Goal: Transaction & Acquisition: Book appointment/travel/reservation

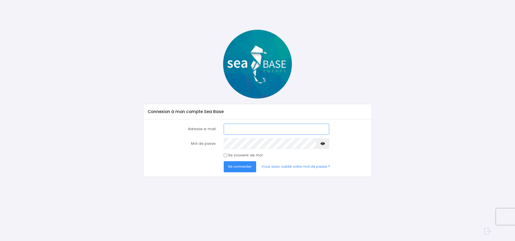
type input "laurent.richardet@wanadoo.fr"
click at [248, 169] on span "Se connecter" at bounding box center [240, 166] width 24 height 5
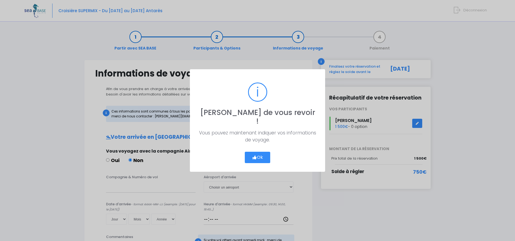
click at [261, 152] on button "Ok" at bounding box center [257, 157] width 25 height 11
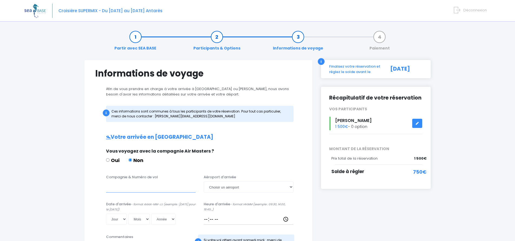
click at [140, 189] on input "Compagnie & Numéro de vol" at bounding box center [151, 187] width 90 height 11
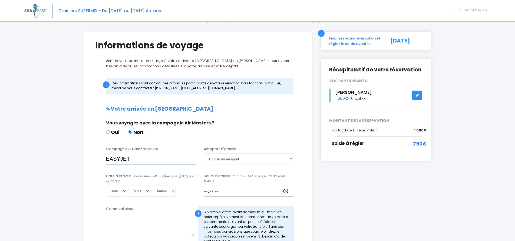
scroll to position [28, 0]
paste input "EZS1267"
click at [131, 159] on input "EASYJETEZS1267" at bounding box center [151, 158] width 90 height 11
type input "EASYJET EZS1267"
select select "Hurghada"
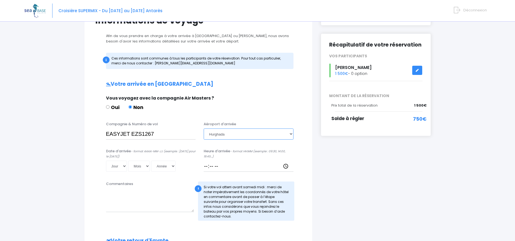
scroll to position [54, 0]
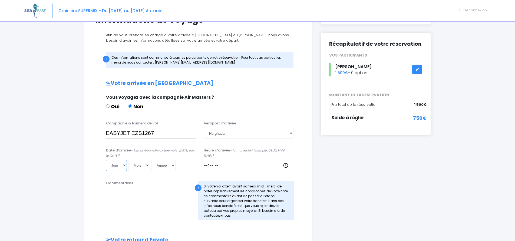
select select "01"
select select "11"
select select "2025"
type input "2025-11-01"
click at [223, 165] on input "Heure d'arrivée - format HH:MM (exemple : 09:30, 14:00, 19:45...)" at bounding box center [249, 165] width 90 height 11
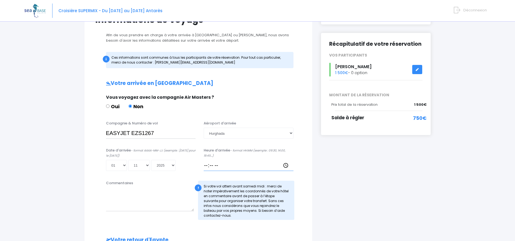
drag, startPoint x: 223, startPoint y: 165, endPoint x: 219, endPoint y: 165, distance: 3.2
click at [219, 165] on input "Heure d'arrivée - format HH:MM (exemple : 09:30, 14:00, 19:45...)" at bounding box center [249, 165] width 90 height 11
click at [219, 164] on input "Heure d'arrivée - format HH:MM (exemple : 09:30, 14:00, 19:45...)" at bounding box center [249, 165] width 90 height 11
click at [217, 166] on input "Heure d'arrivée - format HH:MM (exemple : 09:30, 14:00, 19:45...)" at bounding box center [249, 165] width 90 height 11
click at [216, 166] on input "Heure d'arrivée - format HH:MM (exemple : 09:30, 14:00, 19:45...)" at bounding box center [249, 165] width 90 height 11
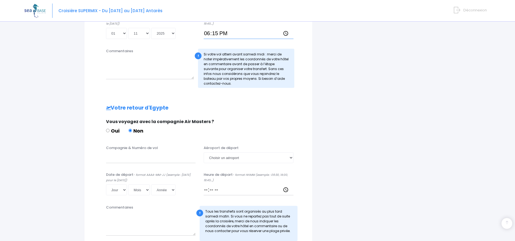
scroll to position [187, 0]
type input "18:15"
click at [117, 156] on input "Compagnie & Numéro de vol" at bounding box center [151, 157] width 90 height 11
paste input "EZS1268"
click at [130, 155] on input "EASYJETEZS1268" at bounding box center [151, 157] width 90 height 11
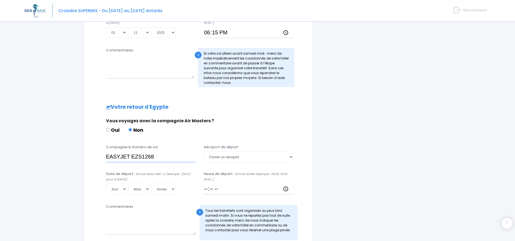
type input "EASYJET EZS1268"
select select "Hurghada"
select select "08"
select select "11"
select select "2025"
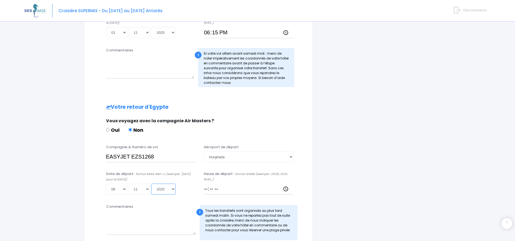
type input "2025-11-08"
click at [207, 188] on input "Heure de départ - format HH:MM (exemple : 09:30, 14:00, 19:45...)" at bounding box center [249, 189] width 90 height 11
click at [217, 190] on input "Heure de départ - format HH:MM (exemple : 09:30, 14:00, 19:45...)" at bounding box center [249, 189] width 90 height 11
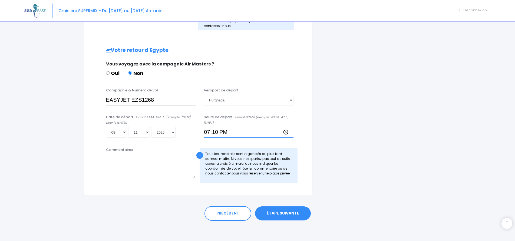
scroll to position [243, 0]
type input "19:10"
click at [287, 210] on link "ÉTAPE SUIVANTE" at bounding box center [283, 214] width 56 height 14
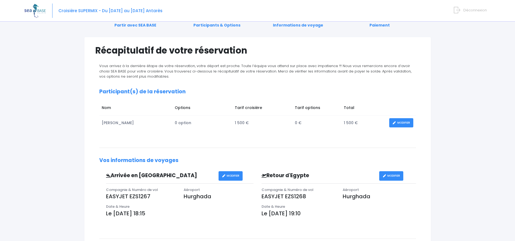
scroll to position [22, 0]
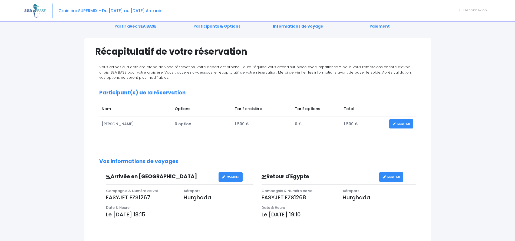
click at [406, 123] on link "MODIFIER" at bounding box center [401, 123] width 24 height 9
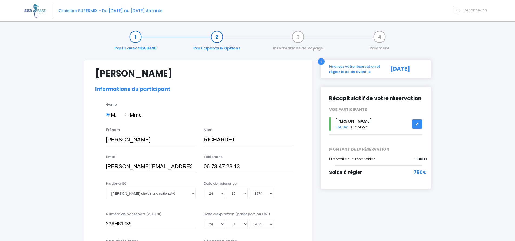
select select "N3"
select select "Française"
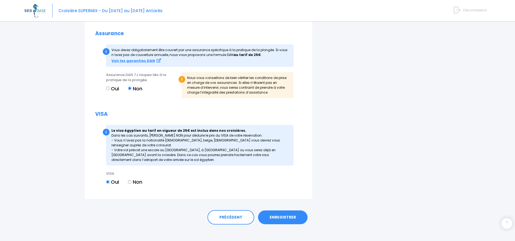
scroll to position [576, 0]
click at [280, 211] on link "ENREGISTRER" at bounding box center [283, 218] width 50 height 14
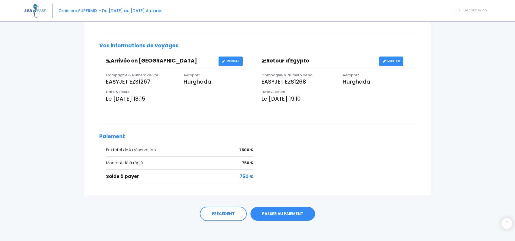
scroll to position [137, 0]
click at [229, 210] on link "PRÉCÉDENT" at bounding box center [223, 214] width 47 height 15
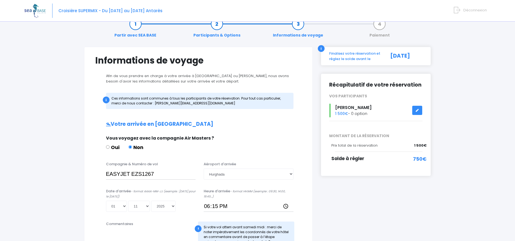
scroll to position [13, 0]
click at [468, 9] on span "Déconnexion" at bounding box center [476, 10] width 24 height 5
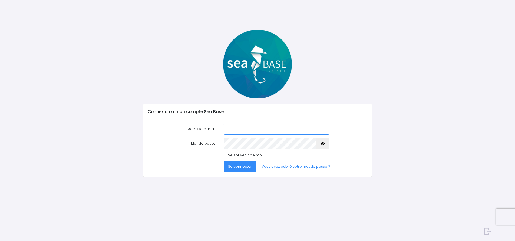
type input "[PERSON_NAME][EMAIL_ADDRESS][DOMAIN_NAME]"
click at [249, 166] on span "Se connecter" at bounding box center [240, 166] width 24 height 5
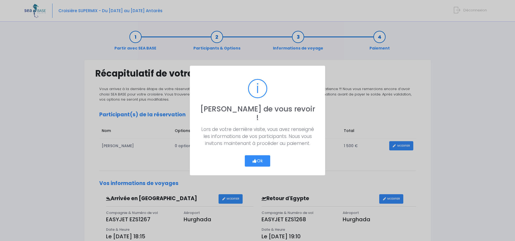
click at [265, 155] on button "Ok" at bounding box center [257, 160] width 25 height 11
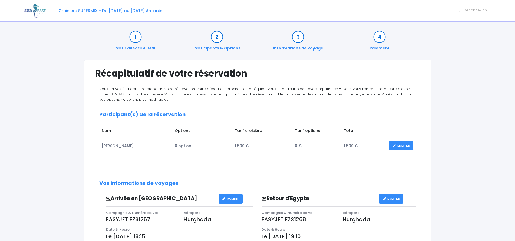
click at [473, 12] on span "Déconnexion" at bounding box center [476, 10] width 24 height 5
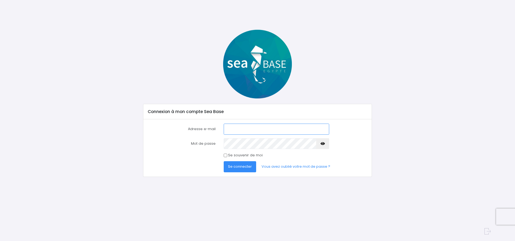
type input "[PERSON_NAME][EMAIL_ADDRESS][DOMAIN_NAME]"
click at [248, 167] on span "Se connecter" at bounding box center [240, 166] width 24 height 5
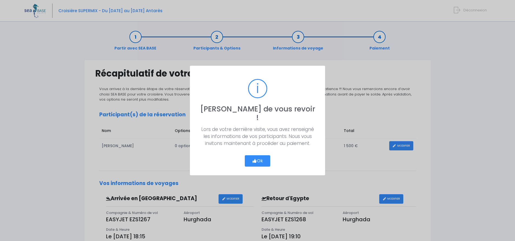
click at [263, 156] on button "Ok" at bounding box center [257, 160] width 25 height 11
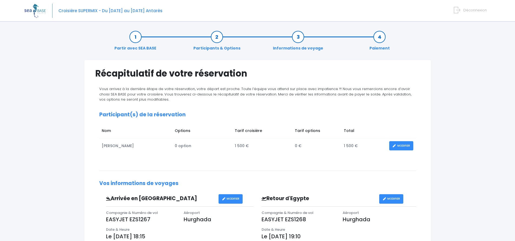
click at [403, 144] on link "MODIFIER" at bounding box center [401, 145] width 24 height 9
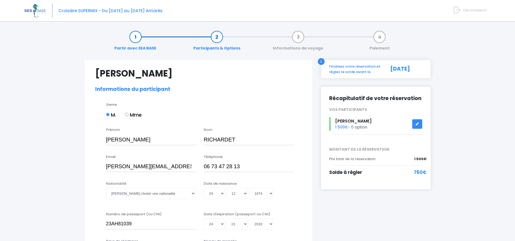
select select "N3"
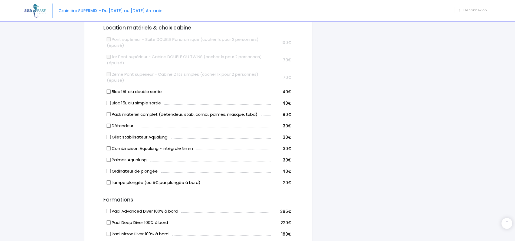
scroll to position [289, 0]
click at [109, 90] on input "Bloc 15L alu double sortie" at bounding box center [108, 91] width 4 height 4
checkbox input "true"
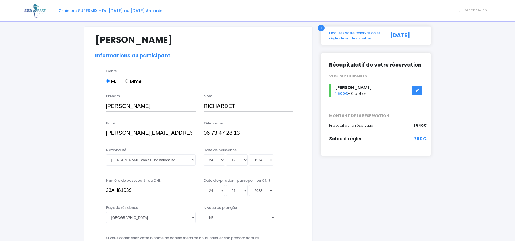
scroll to position [32, 0]
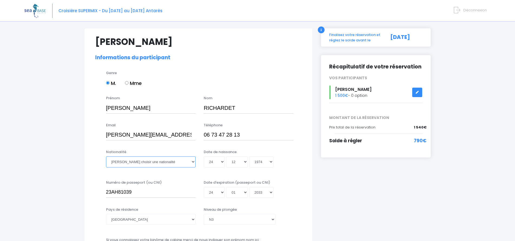
select select "Française"
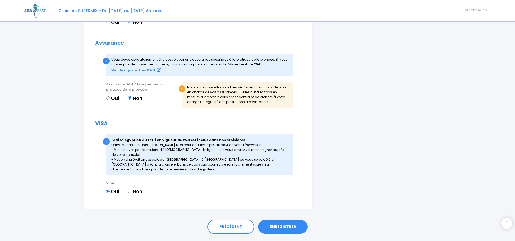
scroll to position [567, 0]
click at [281, 220] on link "ENREGISTRER" at bounding box center [283, 227] width 50 height 14
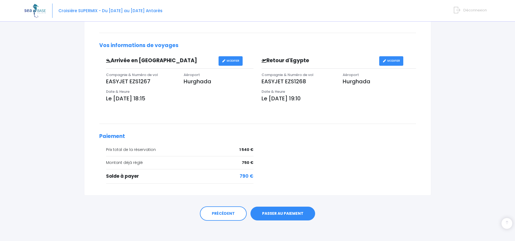
scroll to position [137, 0]
click at [276, 211] on link "PASSER AU PAIEMENT" at bounding box center [283, 214] width 65 height 14
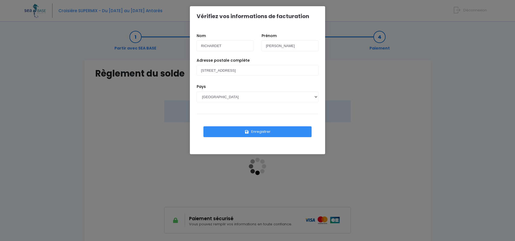
click at [268, 131] on button "Enregistrer" at bounding box center [257, 131] width 108 height 11
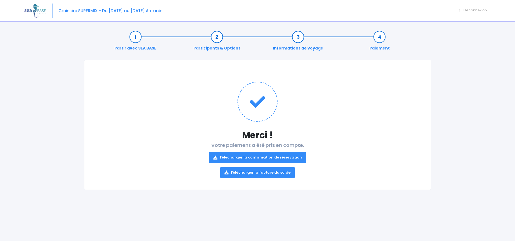
click at [254, 158] on link "Télécharger la confirmation de réservation" at bounding box center [257, 157] width 97 height 11
click at [254, 171] on link "Télécharger la facture du solde" at bounding box center [257, 172] width 75 height 11
click at [471, 10] on span "Déconnexion" at bounding box center [476, 10] width 24 height 5
